Goal: Task Accomplishment & Management: Manage account settings

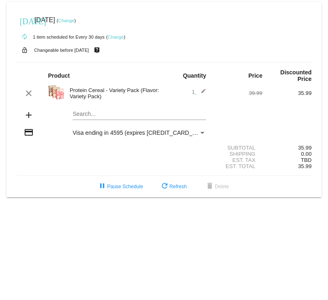
click at [203, 91] on mat-icon "edit" at bounding box center [202, 93] width 10 height 10
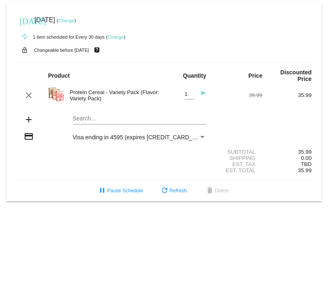
click at [187, 92] on input "1" at bounding box center [190, 94] width 10 height 6
click at [191, 97] on input "1" at bounding box center [190, 94] width 10 height 6
click at [222, 43] on div "autorenew 1 item scheduled for Every 30 days ( Change )" at bounding box center [164, 36] width 296 height 16
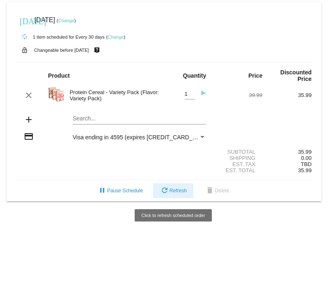
click at [180, 193] on span "refresh Refresh" at bounding box center [173, 191] width 27 height 6
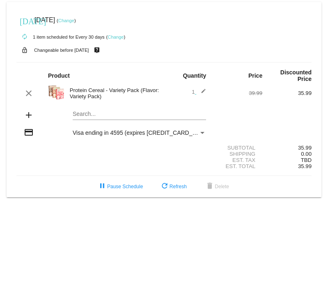
click at [93, 96] on div "Protein Cereal - Variety Pack (Flavor: Variety Pack)" at bounding box center [115, 93] width 99 height 12
click at [81, 115] on mat-card "[DATE] [DATE] ( Change ) autorenew 1 item scheduled for Every 30 days ( Change …" at bounding box center [164, 99] width 315 height 195
click at [203, 134] on div "Payment Method" at bounding box center [203, 133] width 4 height 2
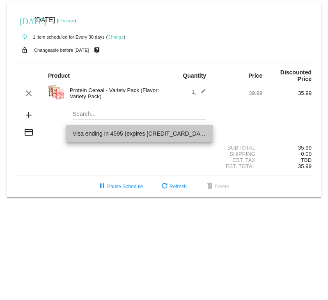
click at [203, 133] on span "Visa ending in 4595 (expires [CREDIT_CARD_DATA])" at bounding box center [140, 133] width 134 height 17
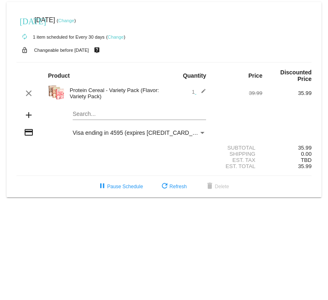
click at [203, 92] on mat-icon "edit" at bounding box center [202, 93] width 10 height 10
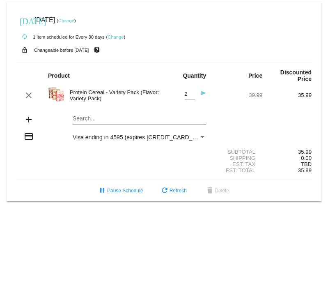
click at [191, 94] on input "2" at bounding box center [190, 94] width 10 height 6
click at [191, 97] on input "1" at bounding box center [190, 94] width 10 height 6
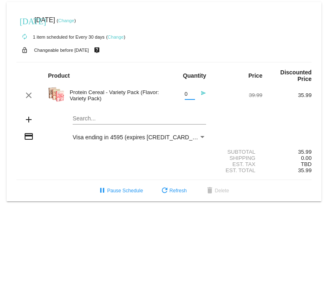
type input "0"
click at [203, 94] on mat-icon "send" at bounding box center [202, 95] width 10 height 10
